Goal: Task Accomplishment & Management: Manage account settings

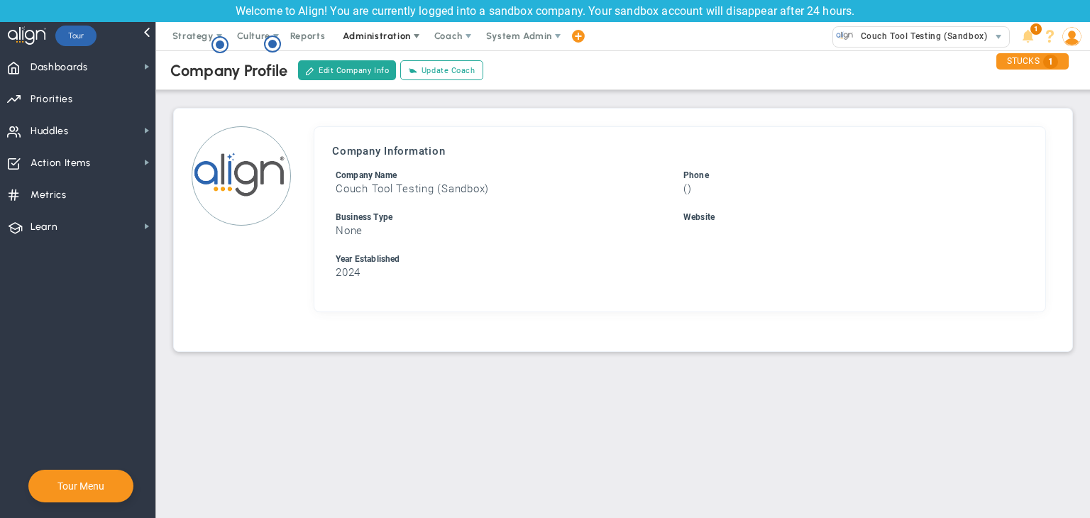
click at [365, 37] on span "Administration" at bounding box center [376, 36] width 67 height 11
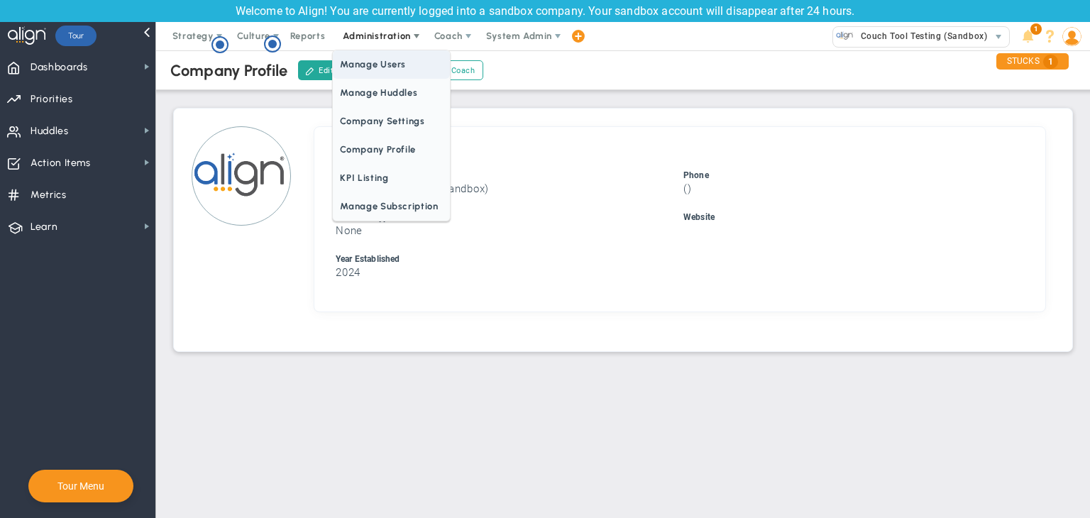
click at [381, 62] on span "Manage Users" at bounding box center [391, 64] width 116 height 28
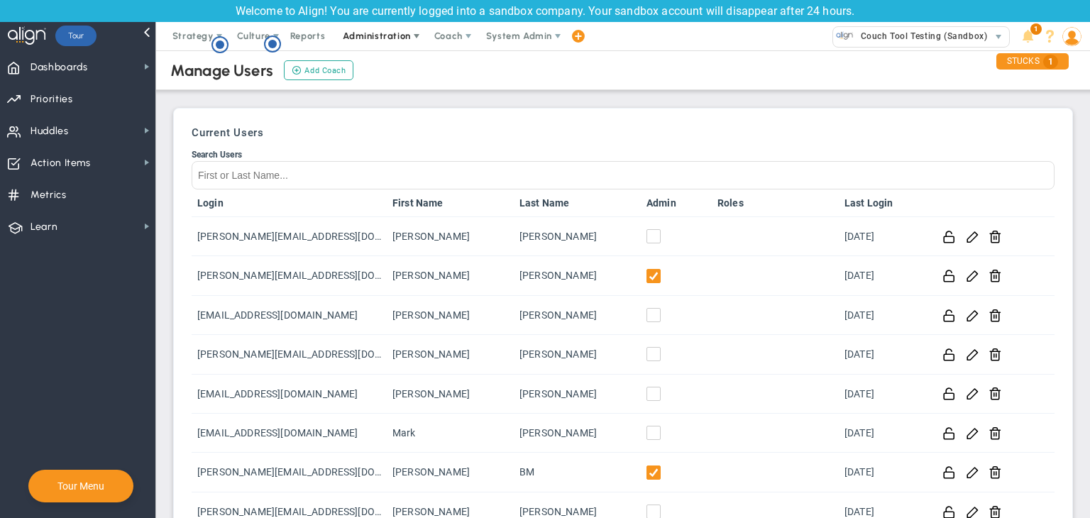
click at [355, 40] on span "Administration" at bounding box center [376, 36] width 67 height 11
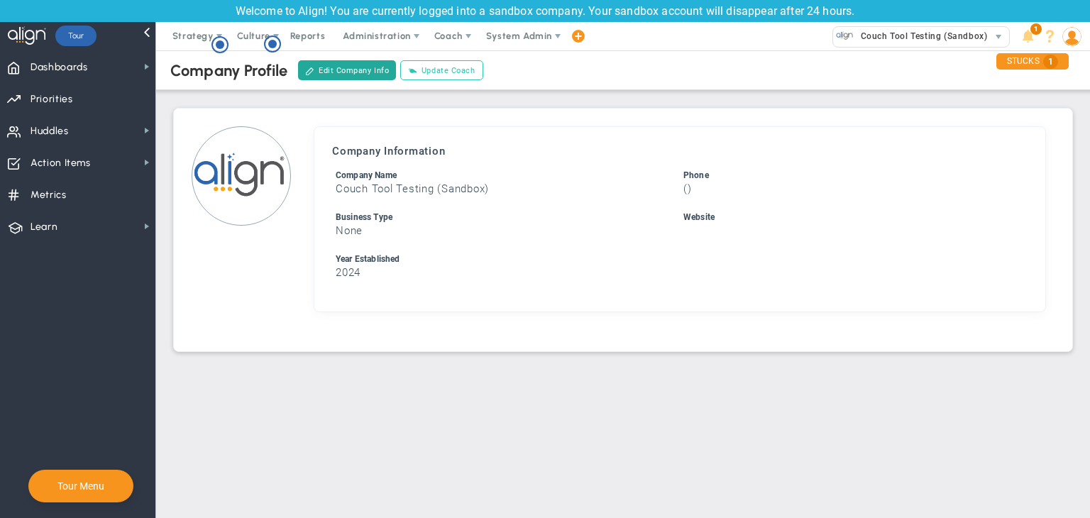
click at [448, 74] on button "Update Coach" at bounding box center [441, 70] width 82 height 20
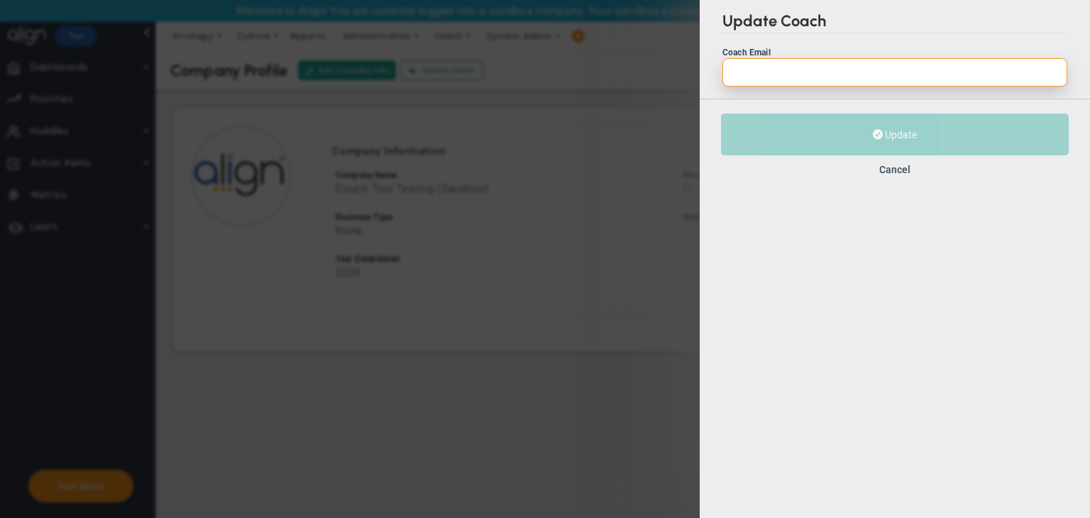
click at [797, 79] on input "Coach Email" at bounding box center [894, 72] width 345 height 28
paste input "Vivek is not replying mam."
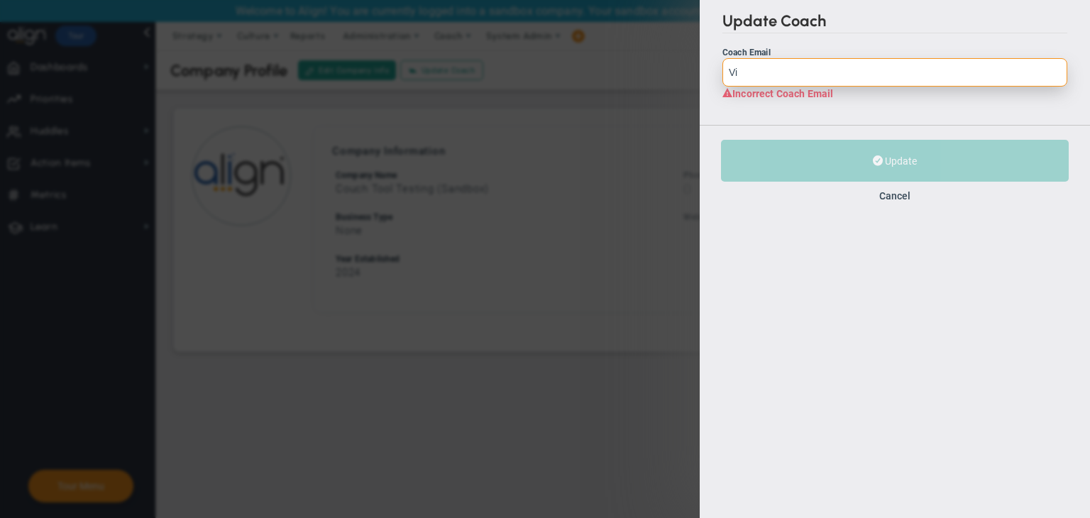
type input "V"
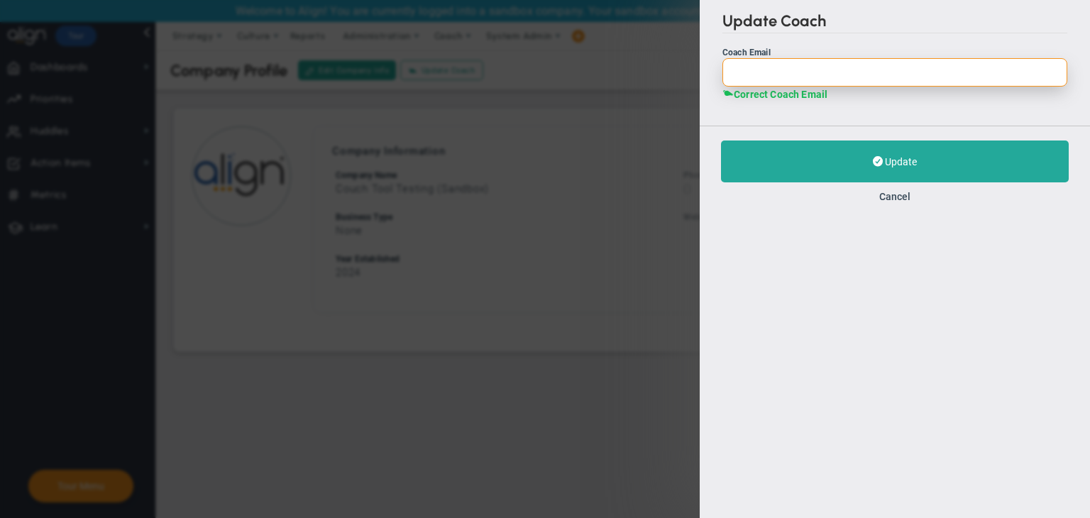
paste input "[EMAIL_ADDRESS][DOMAIN_NAME]"
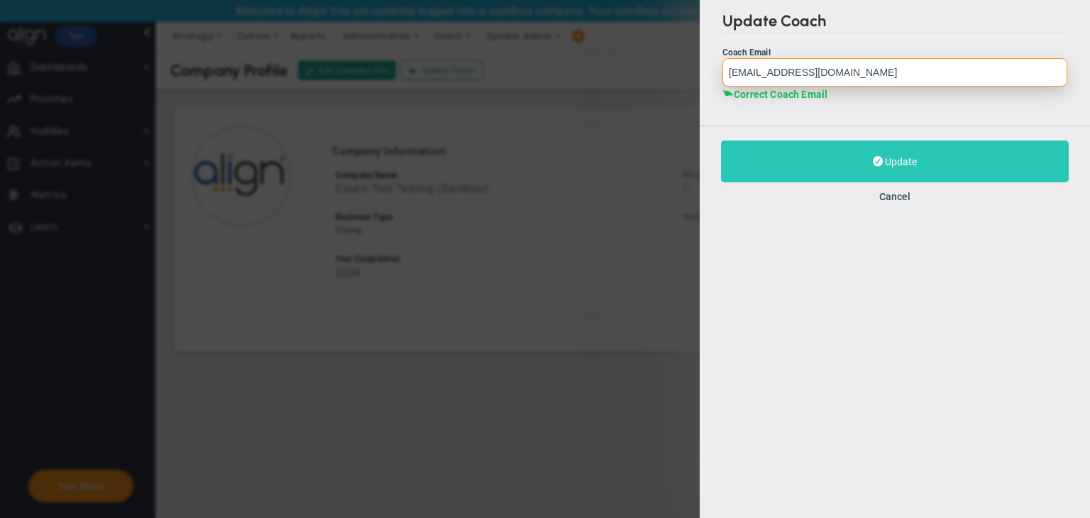
type input "[EMAIL_ADDRESS][DOMAIN_NAME]"
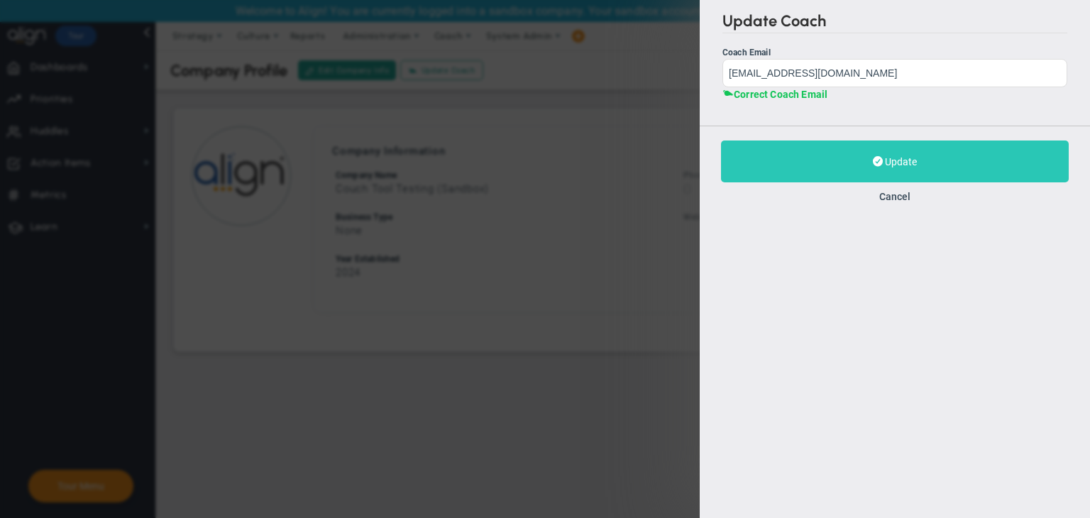
click at [874, 163] on span at bounding box center [877, 161] width 10 height 13
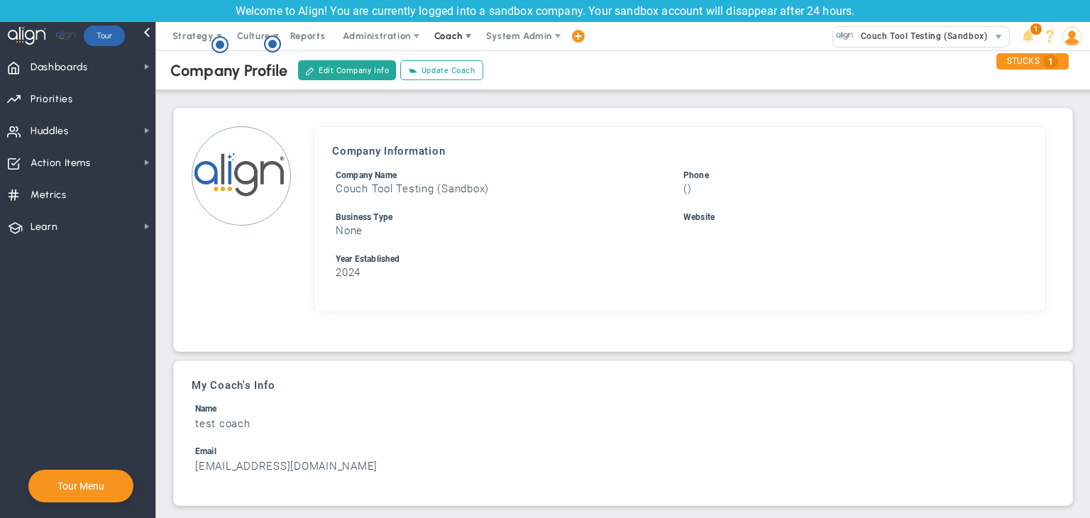
click at [449, 32] on span "Coach" at bounding box center [448, 36] width 28 height 11
click at [453, 67] on span "Schedule Meeting" at bounding box center [474, 64] width 100 height 28
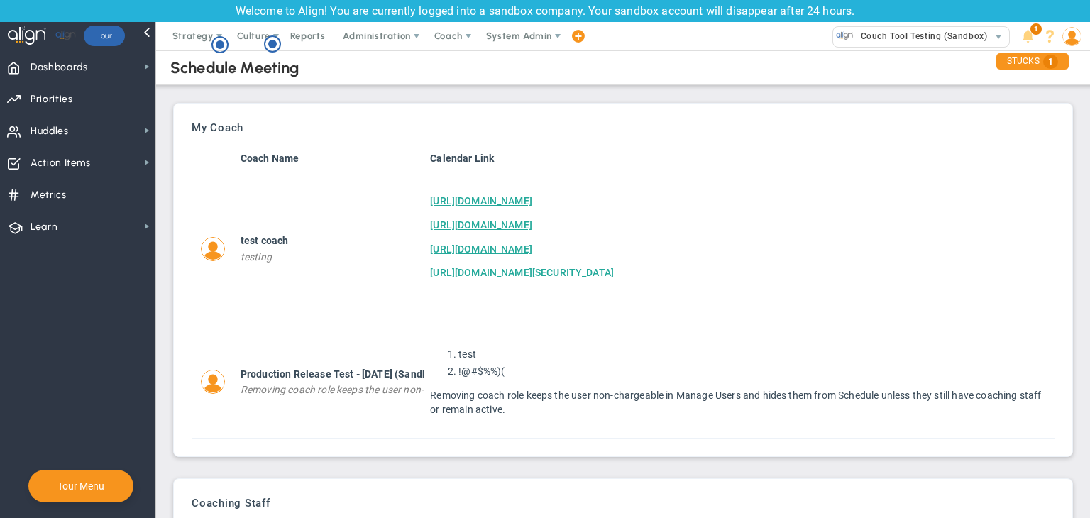
scroll to position [89, 0]
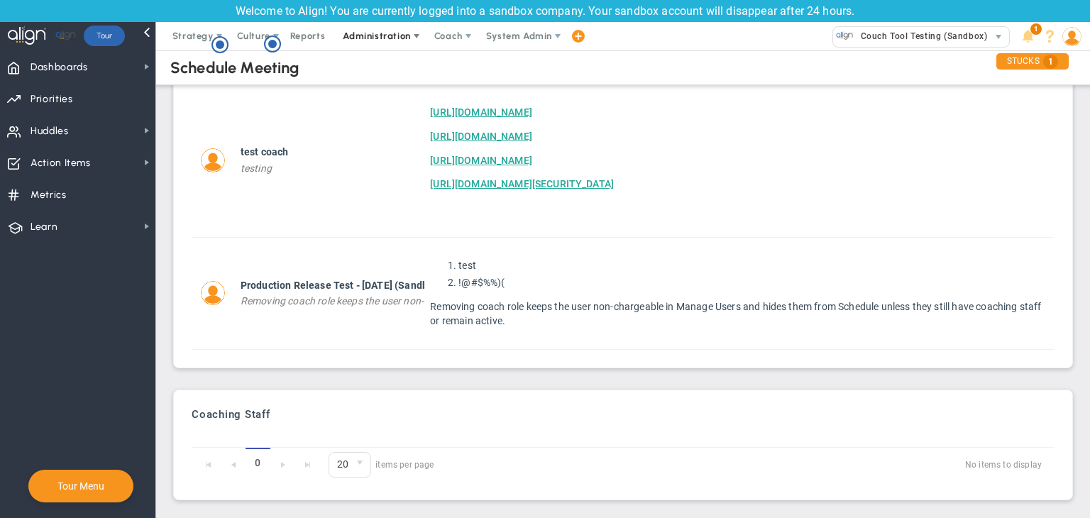
click at [375, 35] on span "Administration" at bounding box center [376, 36] width 67 height 11
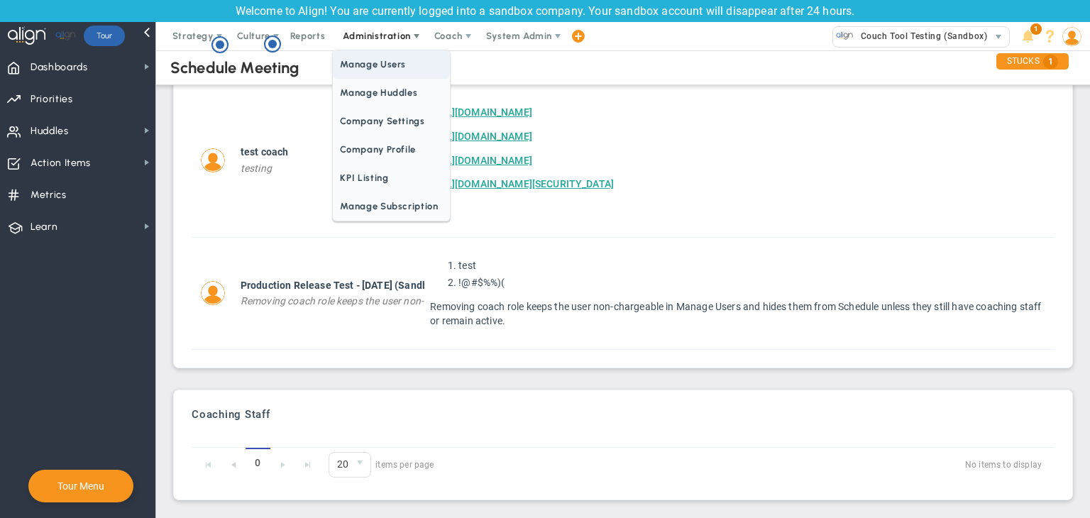
click at [369, 65] on span "Manage Users" at bounding box center [391, 64] width 116 height 28
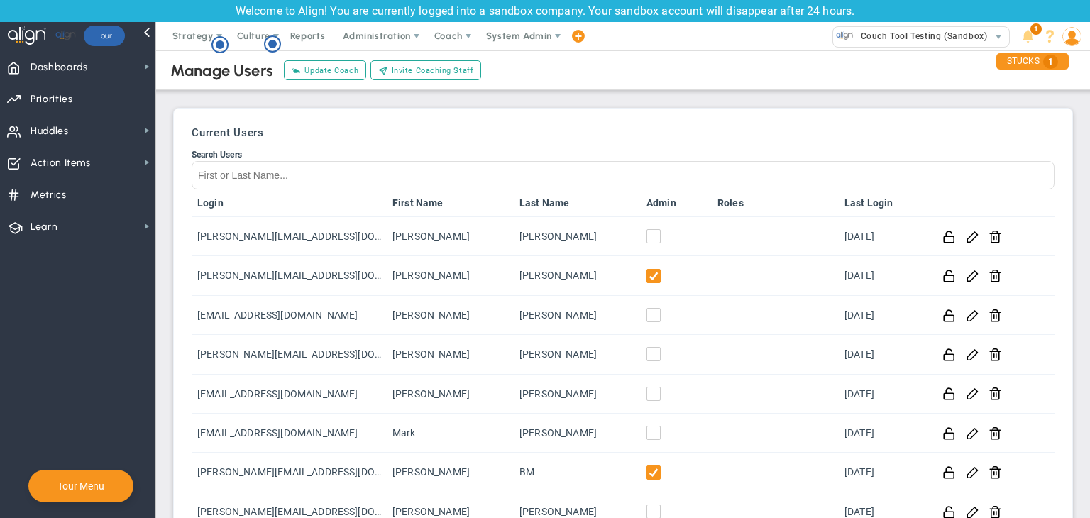
click at [454, 60] on div "Invite Users Invite Viewers Add Coach Update Coach Invite Coaching Staff Send A…" at bounding box center [382, 70] width 201 height 24
click at [451, 65] on span "Invite Coaching Staff" at bounding box center [433, 71] width 82 height 12
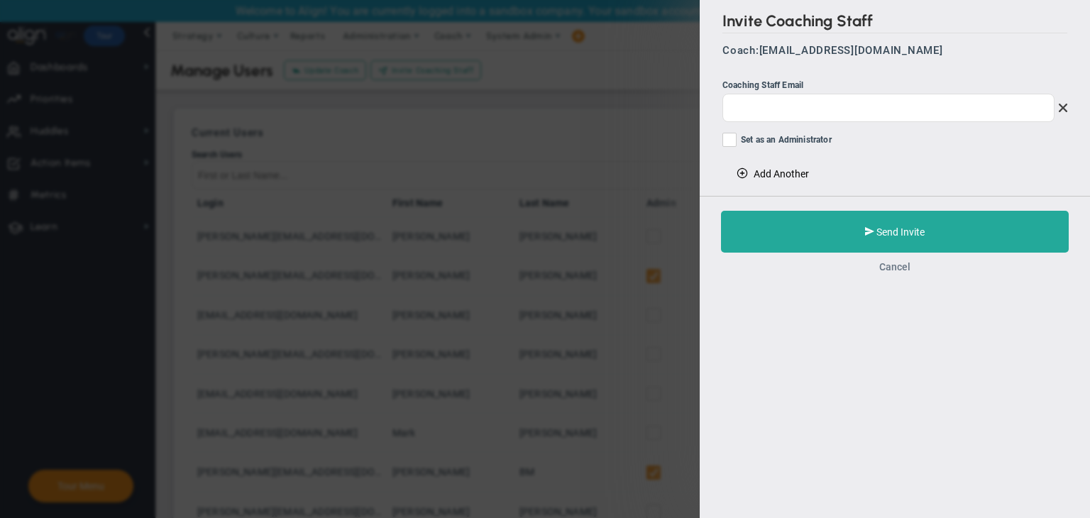
click at [895, 267] on button "Cancel" at bounding box center [894, 266] width 31 height 11
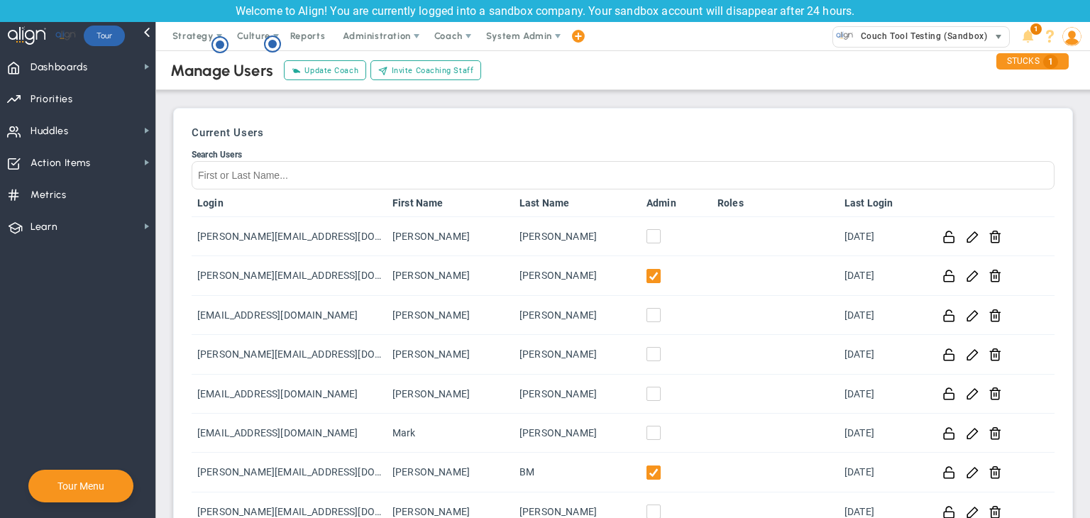
click at [894, 29] on span "Couch Tool Testing (Sandbox)" at bounding box center [919, 36] width 133 height 18
click at [455, 69] on span "Invite Coaching Staff" at bounding box center [433, 71] width 82 height 12
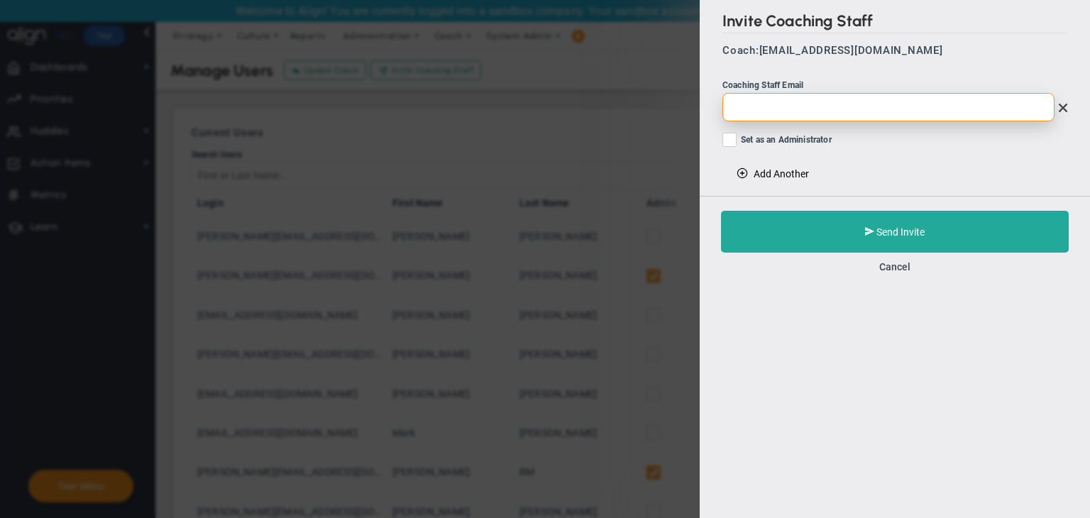
click at [824, 112] on input "email" at bounding box center [888, 107] width 332 height 28
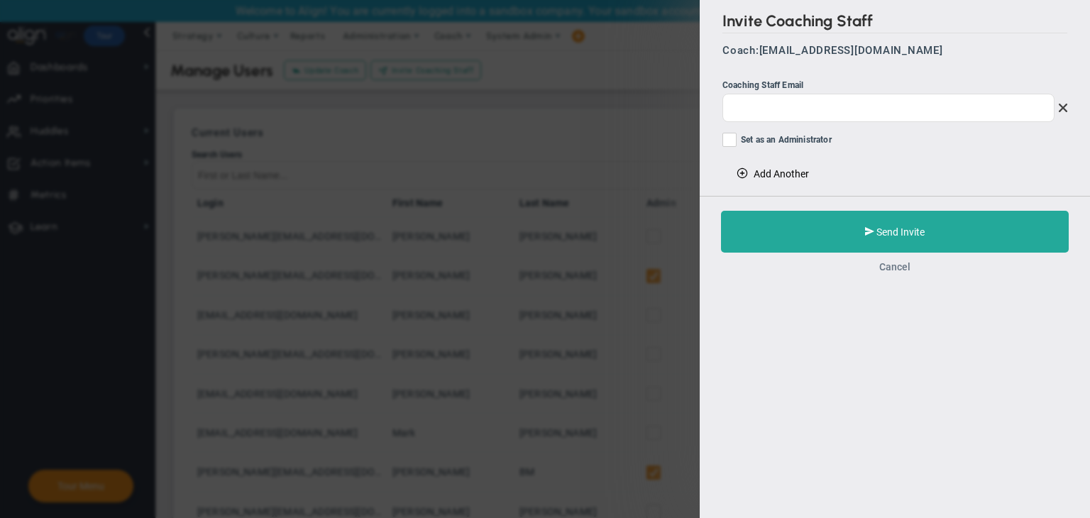
click at [890, 268] on button "Cancel" at bounding box center [894, 266] width 31 height 11
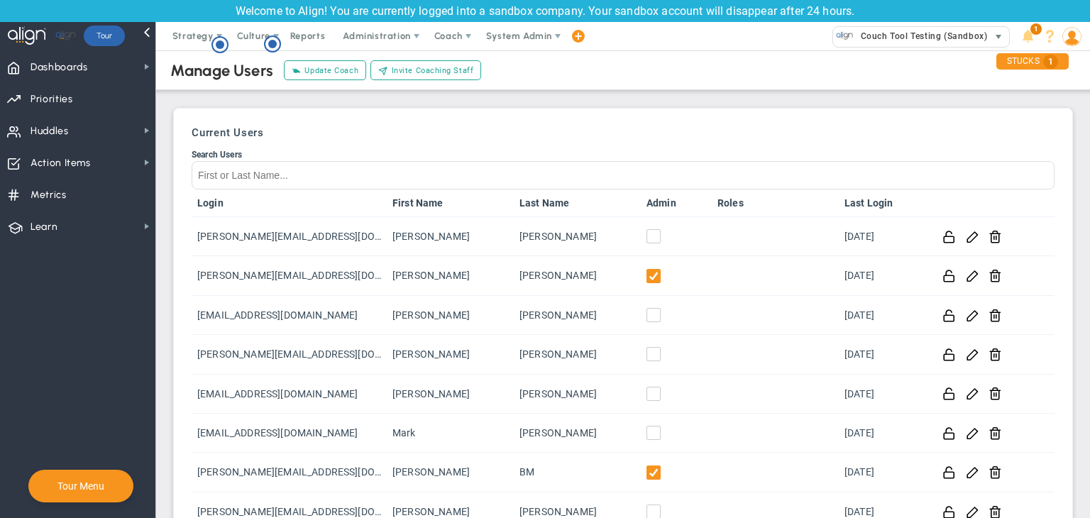
click at [926, 36] on span "Couch Tool Testing (Sandbox)" at bounding box center [919, 36] width 133 height 18
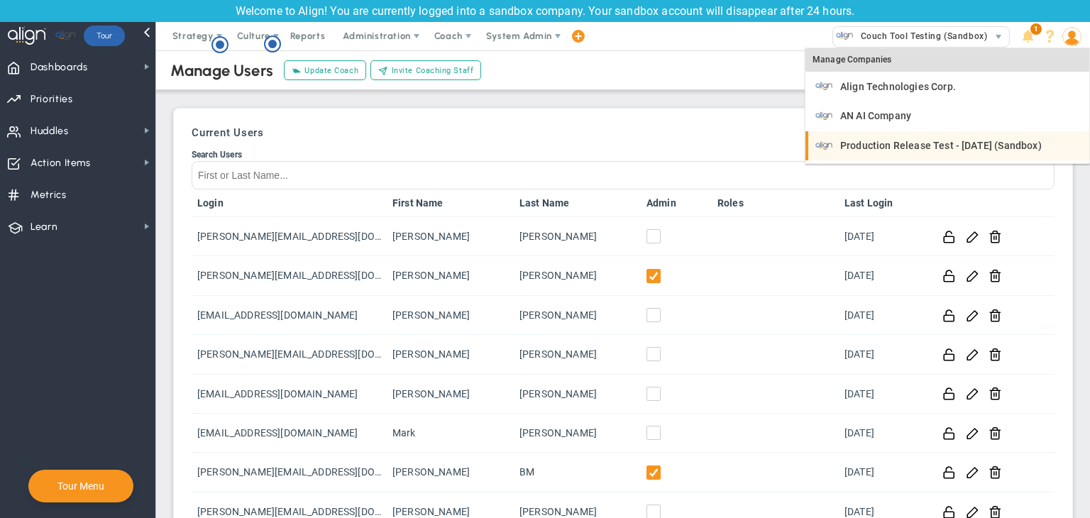
click at [911, 146] on span "Production Release Test - [DATE] (Sandbox)" at bounding box center [940, 145] width 201 height 10
